Goal: Information Seeking & Learning: Find specific fact

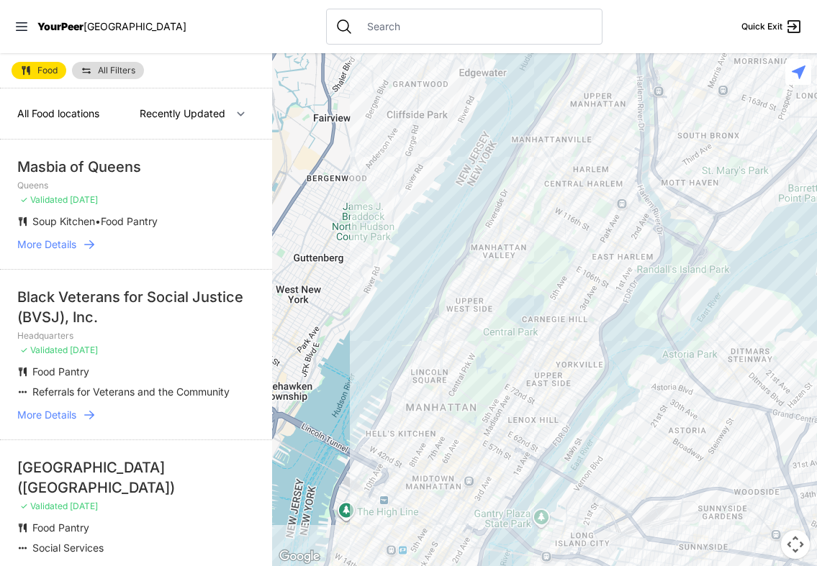
click at [337, 34] on div at bounding box center [464, 27] width 276 height 36
click at [358, 22] on input "text" at bounding box center [475, 26] width 235 height 14
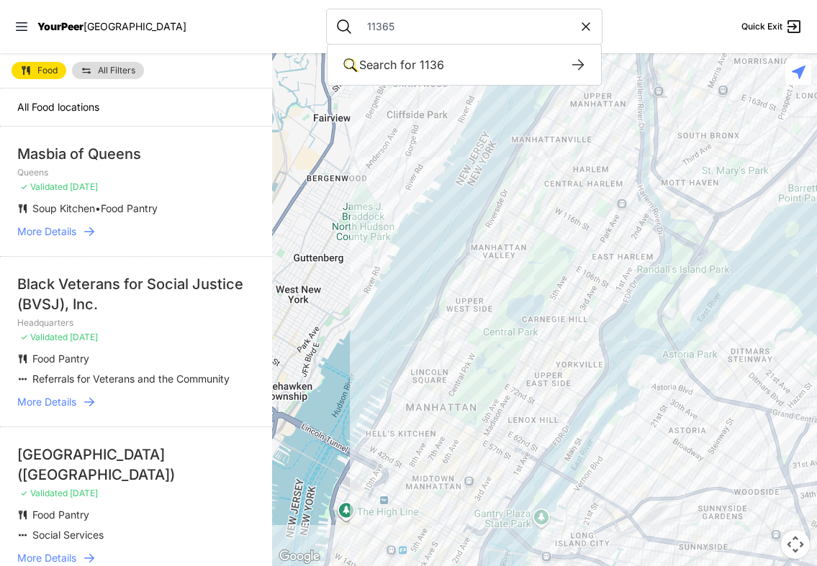
type input "11365"
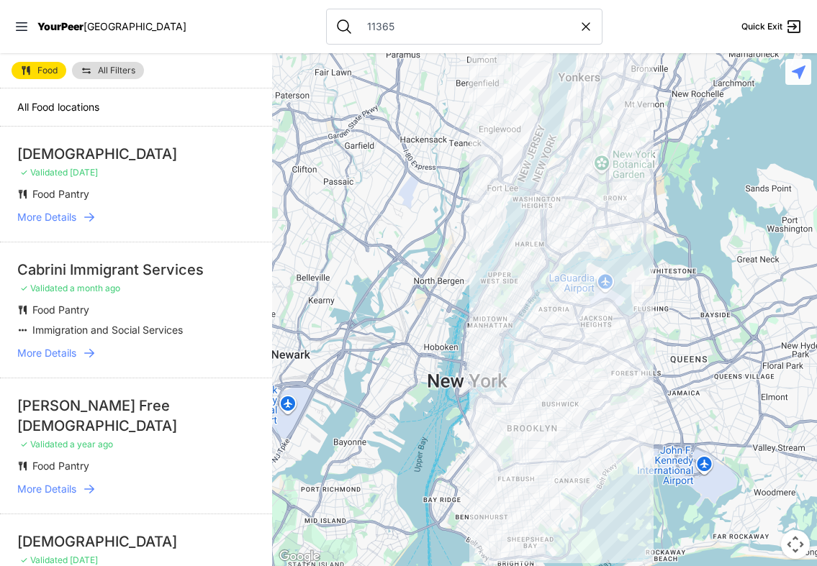
click at [119, 64] on link "All Filters" at bounding box center [108, 70] width 72 height 17
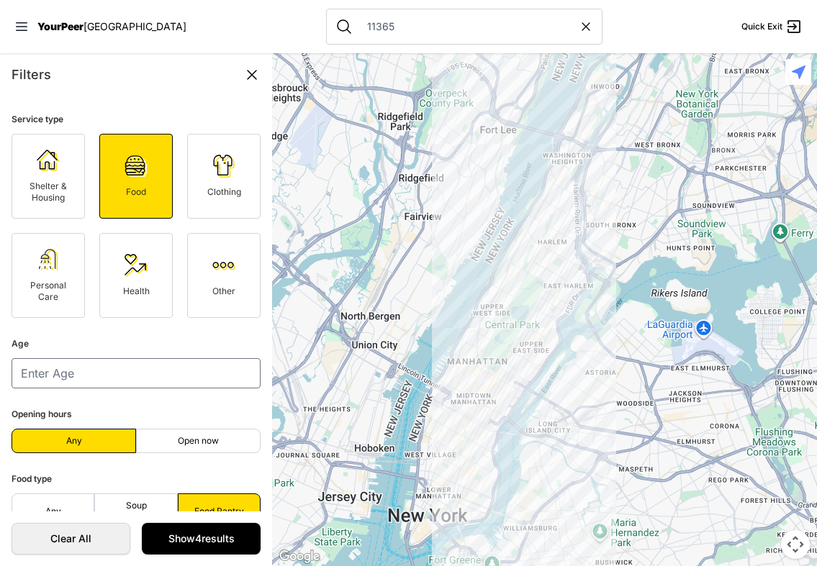
click at [243, 73] on icon at bounding box center [251, 74] width 17 height 17
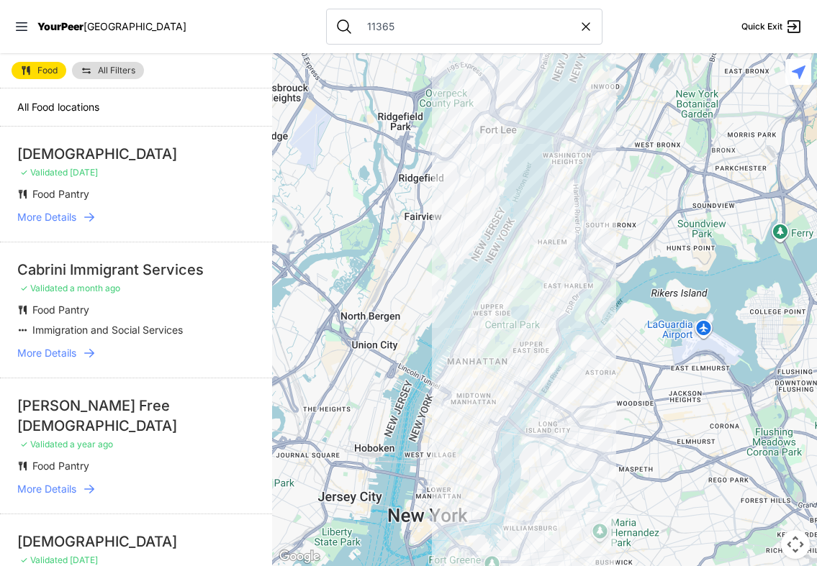
click at [78, 107] on span "All Food locations" at bounding box center [58, 107] width 82 height 12
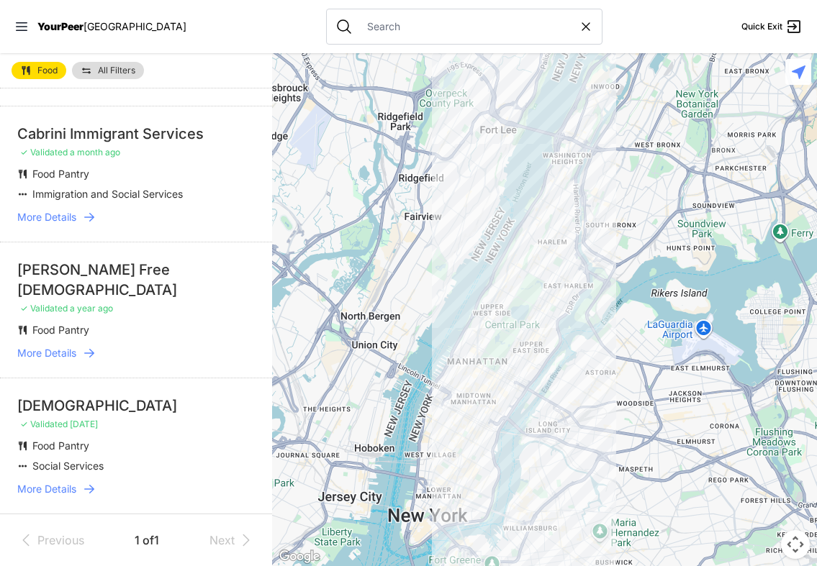
select select "recentlyUpdated"
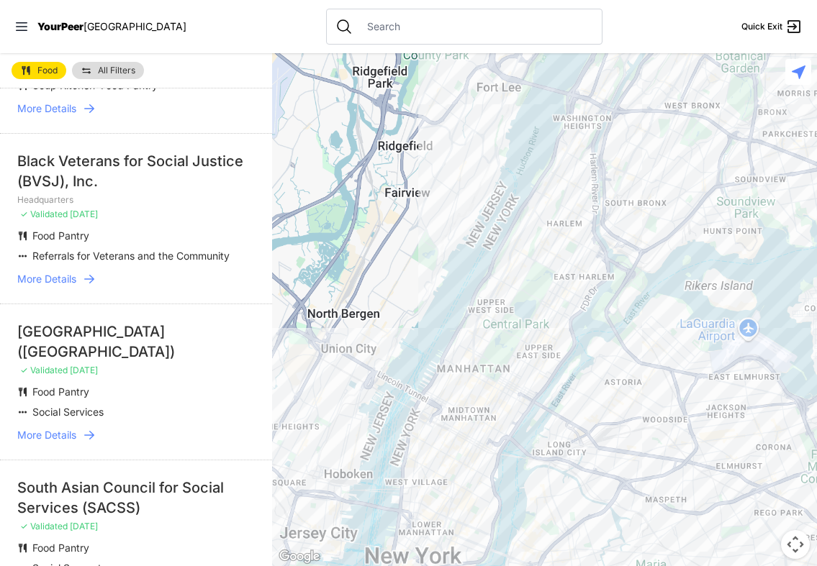
scroll to position [2798, 0]
